Goal: Task Accomplishment & Management: Manage account settings

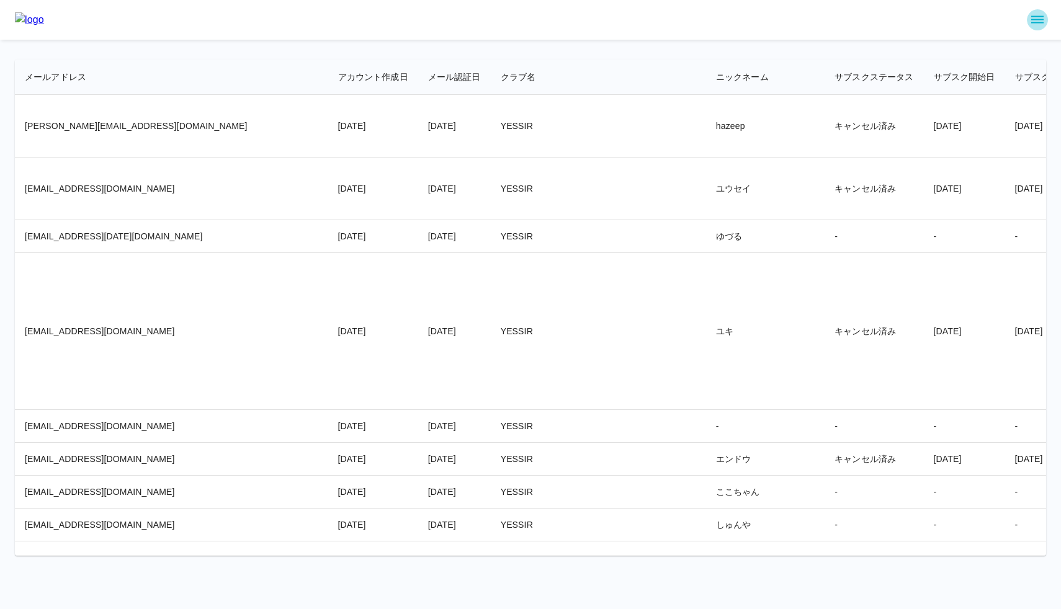
click at [1034, 21] on icon "sidemenu" at bounding box center [1037, 19] width 15 height 15
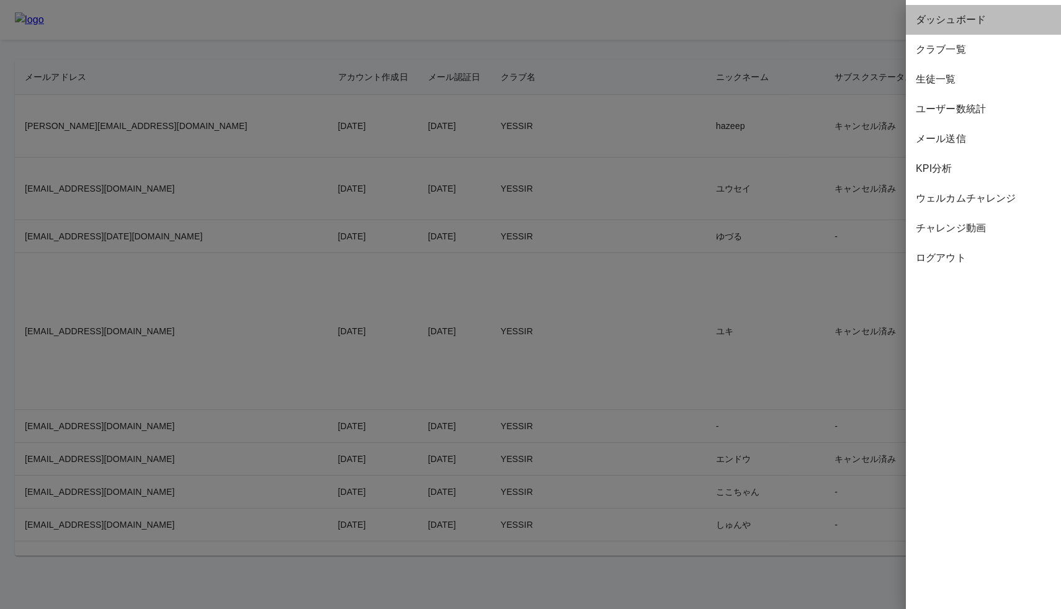
click at [948, 21] on span "ダッシュボード" at bounding box center [983, 19] width 135 height 15
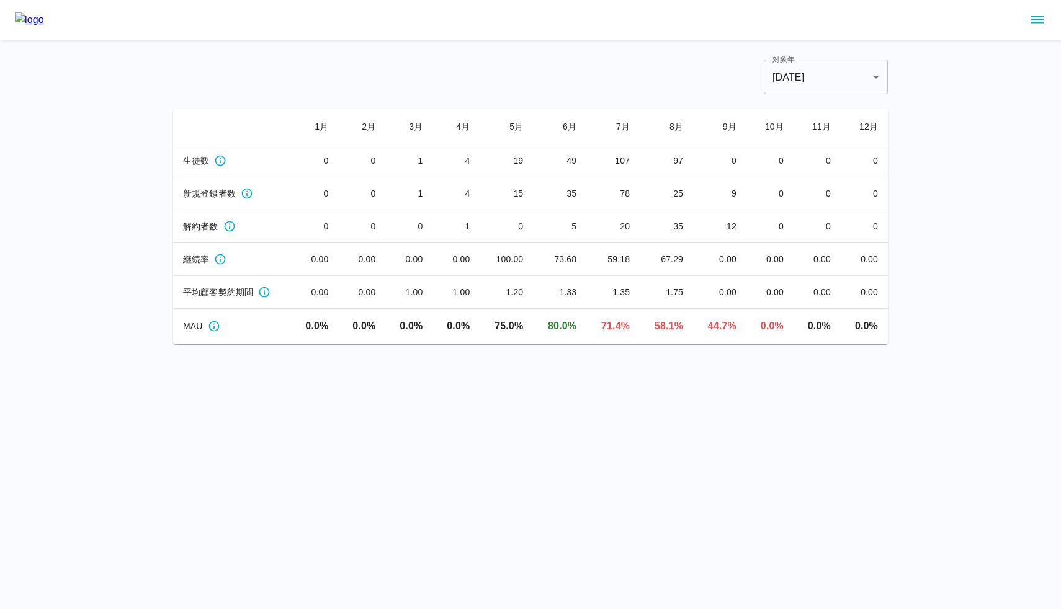
click at [708, 38] on div at bounding box center [530, 20] width 1061 height 40
click at [1034, 22] on icon "sidemenu" at bounding box center [1037, 19] width 12 height 7
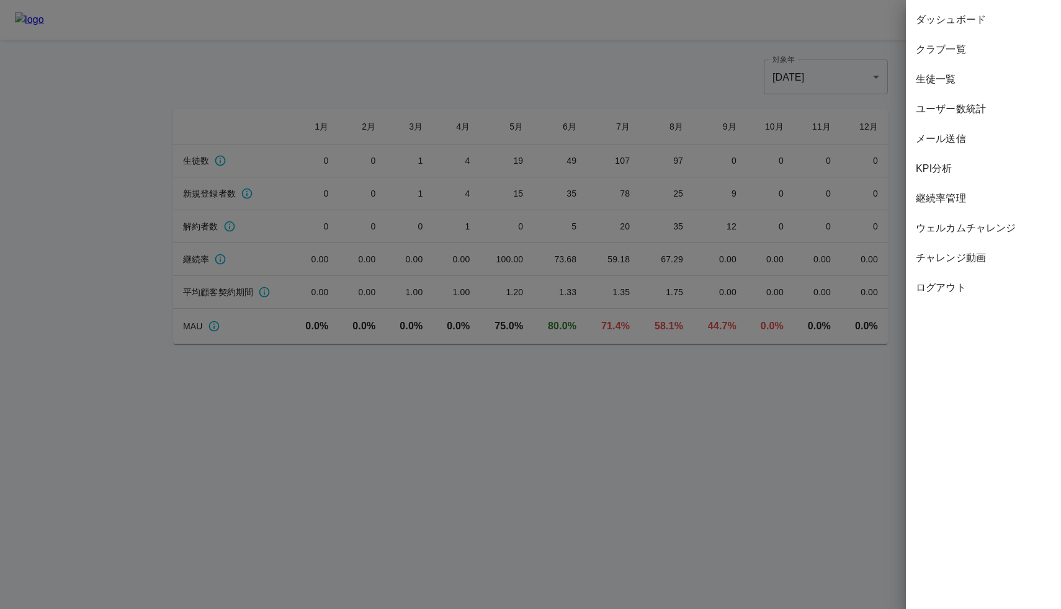
click at [994, 82] on span "生徒一覧" at bounding box center [983, 79] width 135 height 15
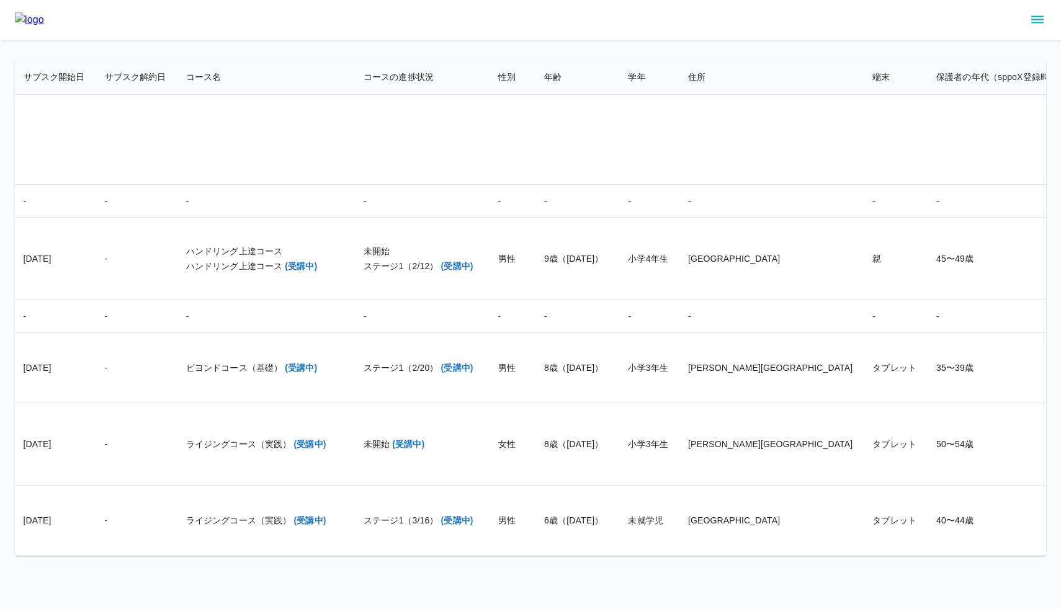
scroll to position [23501, 0]
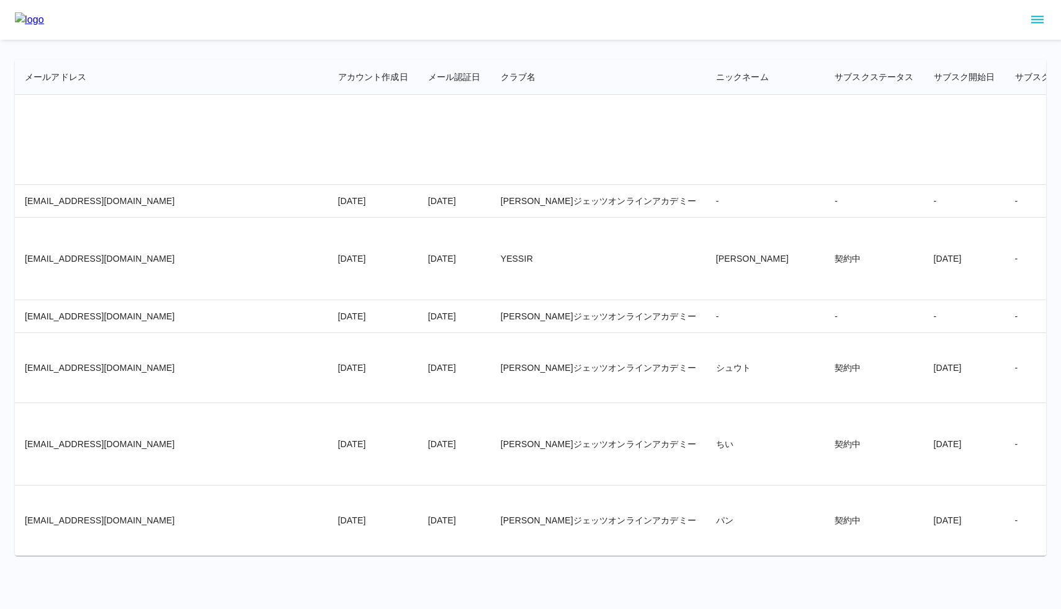
click at [1034, 20] on icon "sidemenu" at bounding box center [1037, 19] width 15 height 15
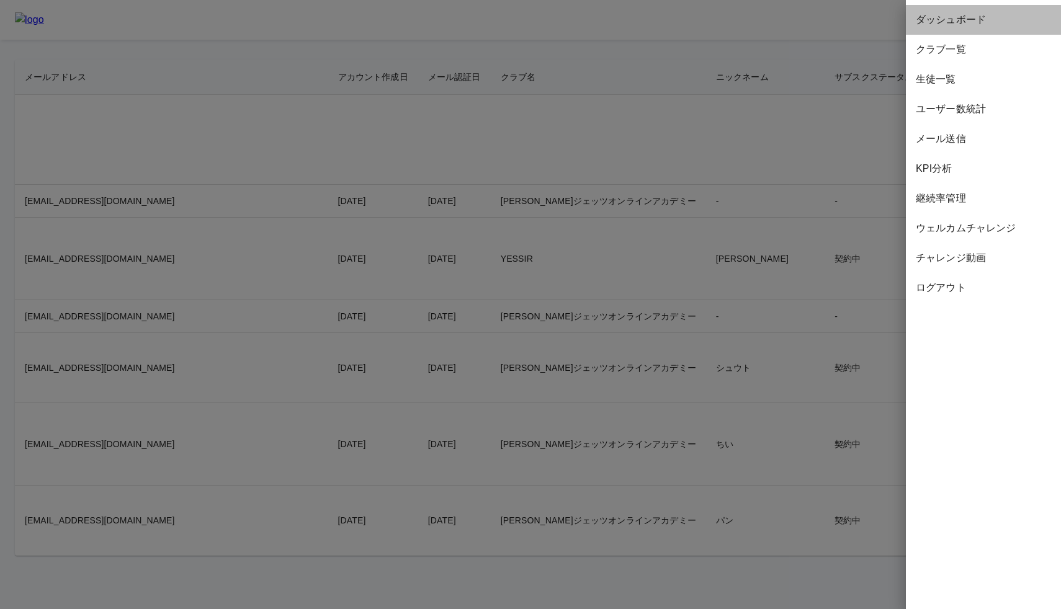
click at [977, 20] on span "ダッシュボード" at bounding box center [983, 19] width 135 height 15
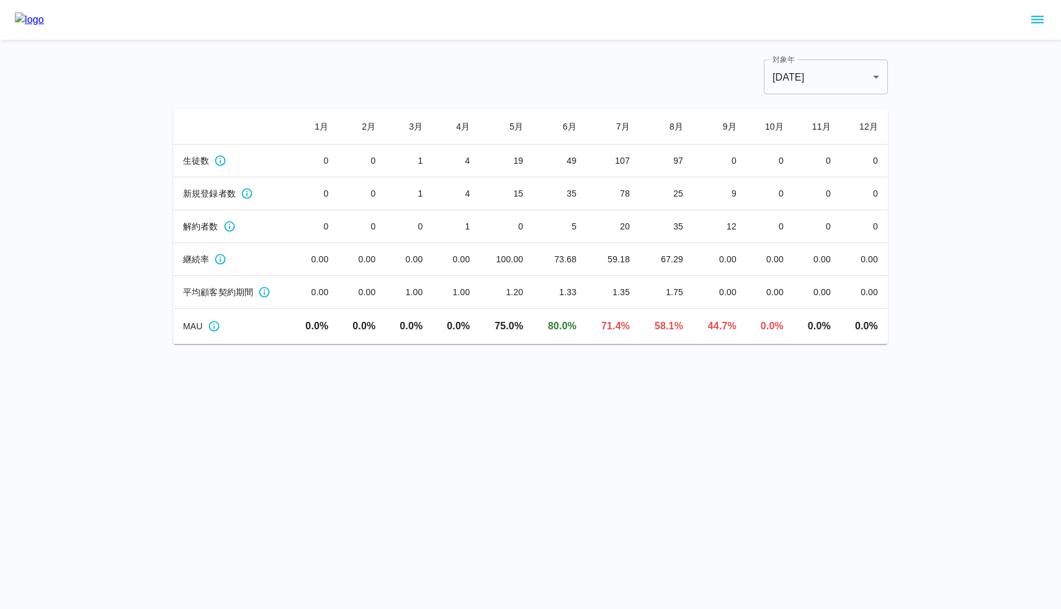
click at [293, 344] on html "対象年 2025 **** 対象年 1 月 2 月 3 月 4 月 5 月 6 月 7 月 8 月 9 月 10 月 11 月 12 月 生徒数 0 0 1 …" at bounding box center [530, 172] width 1061 height 344
click at [999, 344] on html "対象年 2025 **** 対象年 1 月 2 月 3 月 4 月 5 月 6 月 7 月 8 月 9 月 10 月 11 月 12 月 生徒数 0 0 1 …" at bounding box center [530, 172] width 1061 height 344
click at [534, 60] on div "対象年 2025 **** 対象年" at bounding box center [530, 77] width 715 height 35
click at [1039, 22] on icon "sidemenu" at bounding box center [1037, 19] width 12 height 7
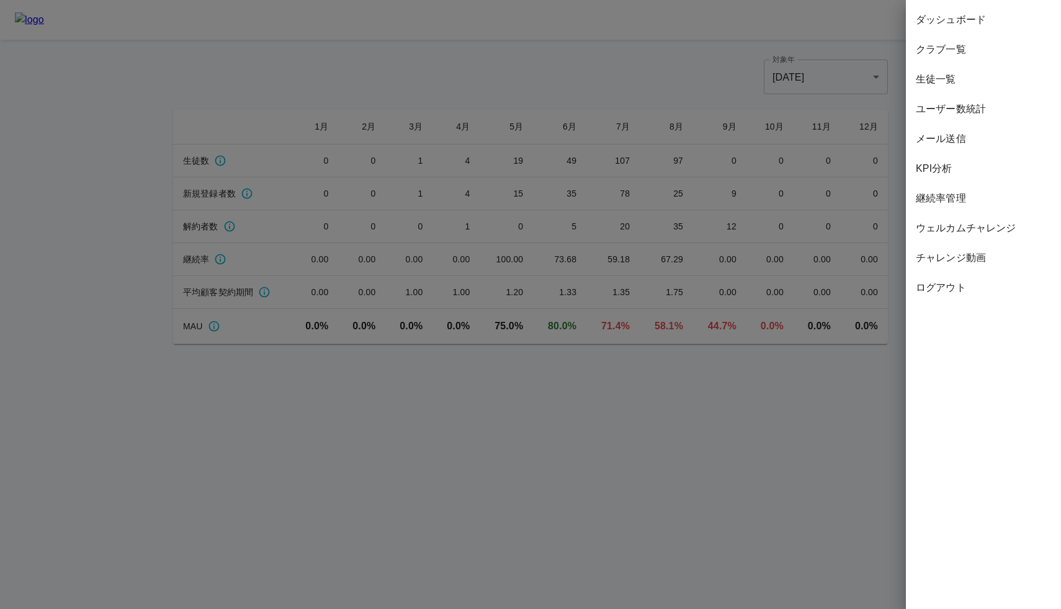
click at [960, 110] on span "ユーザー数統計" at bounding box center [983, 109] width 135 height 15
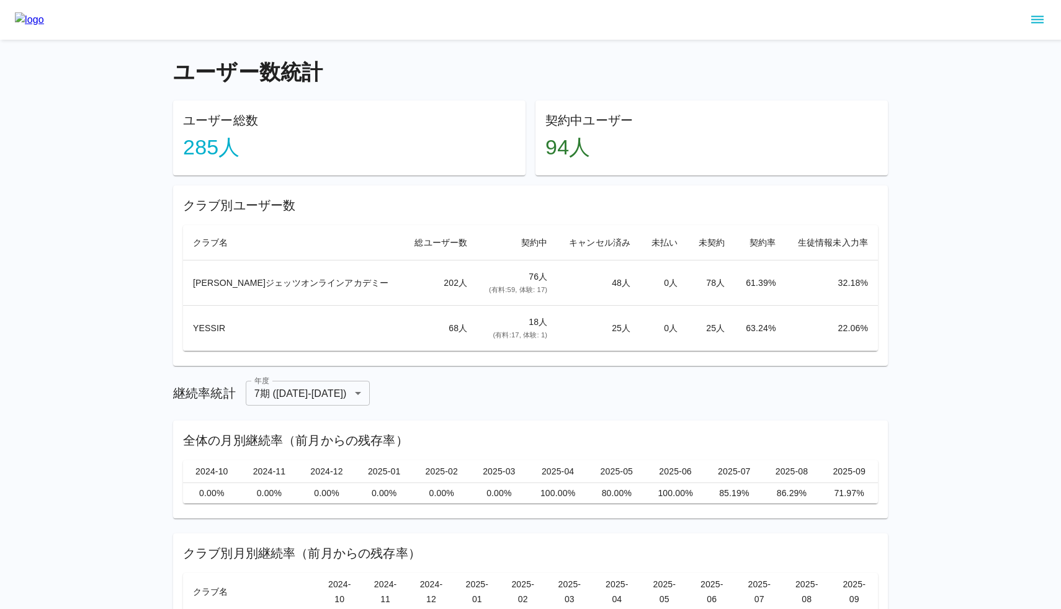
click at [244, 22] on div at bounding box center [530, 20] width 1061 height 40
click at [1037, 21] on icon "sidemenu" at bounding box center [1037, 19] width 15 height 15
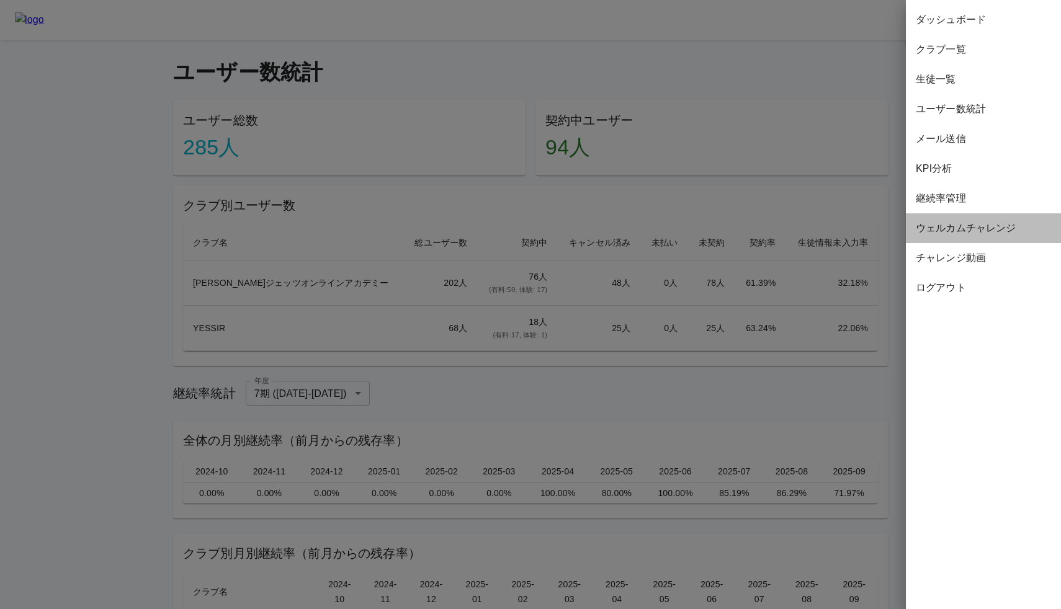
click at [968, 225] on span "ウェルカムチャレンジ" at bounding box center [983, 228] width 135 height 15
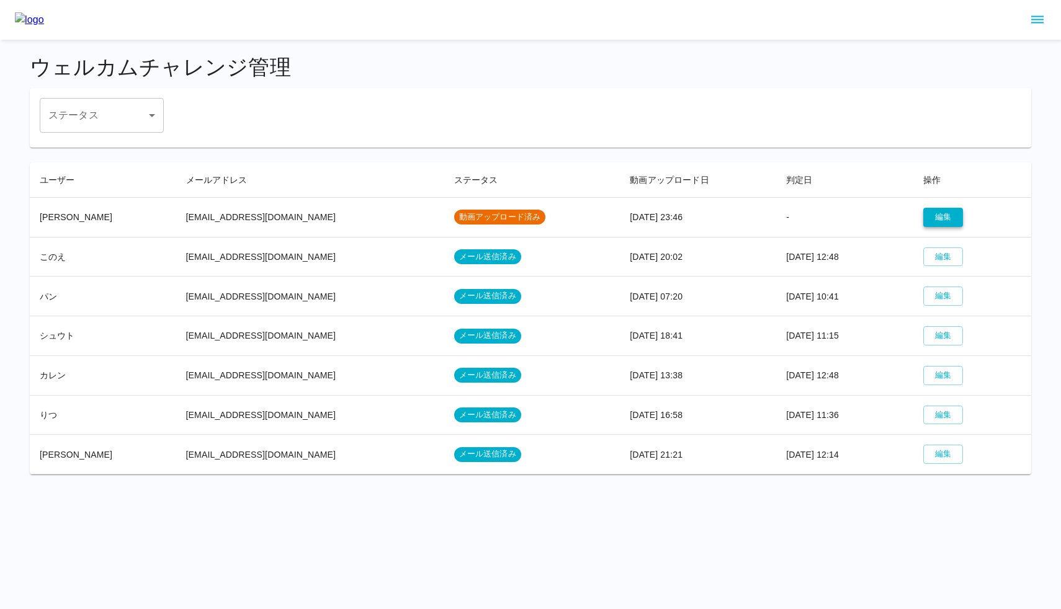
click at [926, 220] on button "編集" at bounding box center [943, 217] width 40 height 19
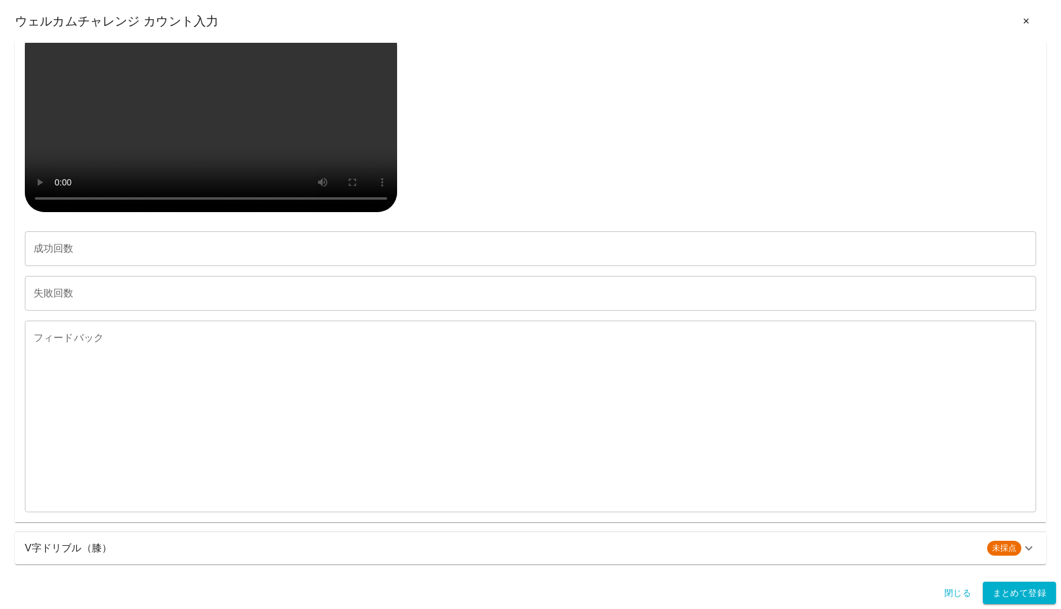
scroll to position [553, 0]
click at [602, 540] on h6 "V字ドリブル（膝）" at bounding box center [501, 548] width 952 height 17
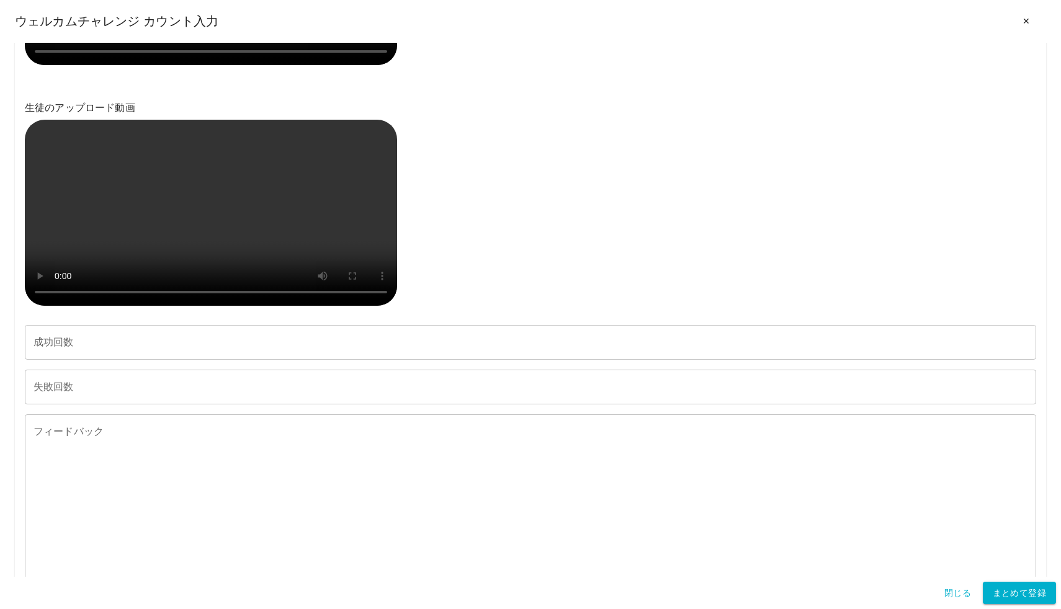
scroll to position [1115, 0]
